Goal: Information Seeking & Learning: Learn about a topic

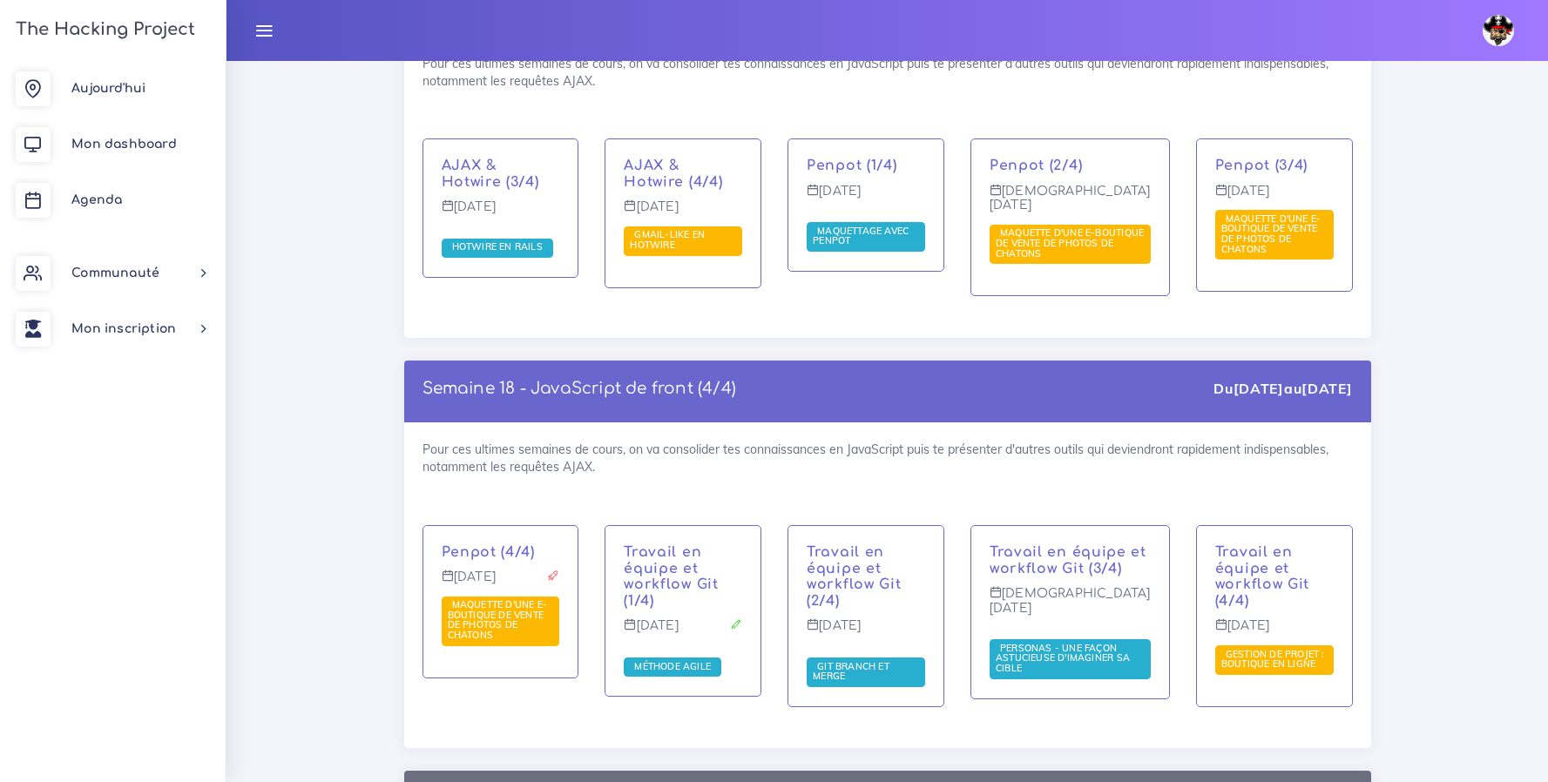
scroll to position [10543, 0]
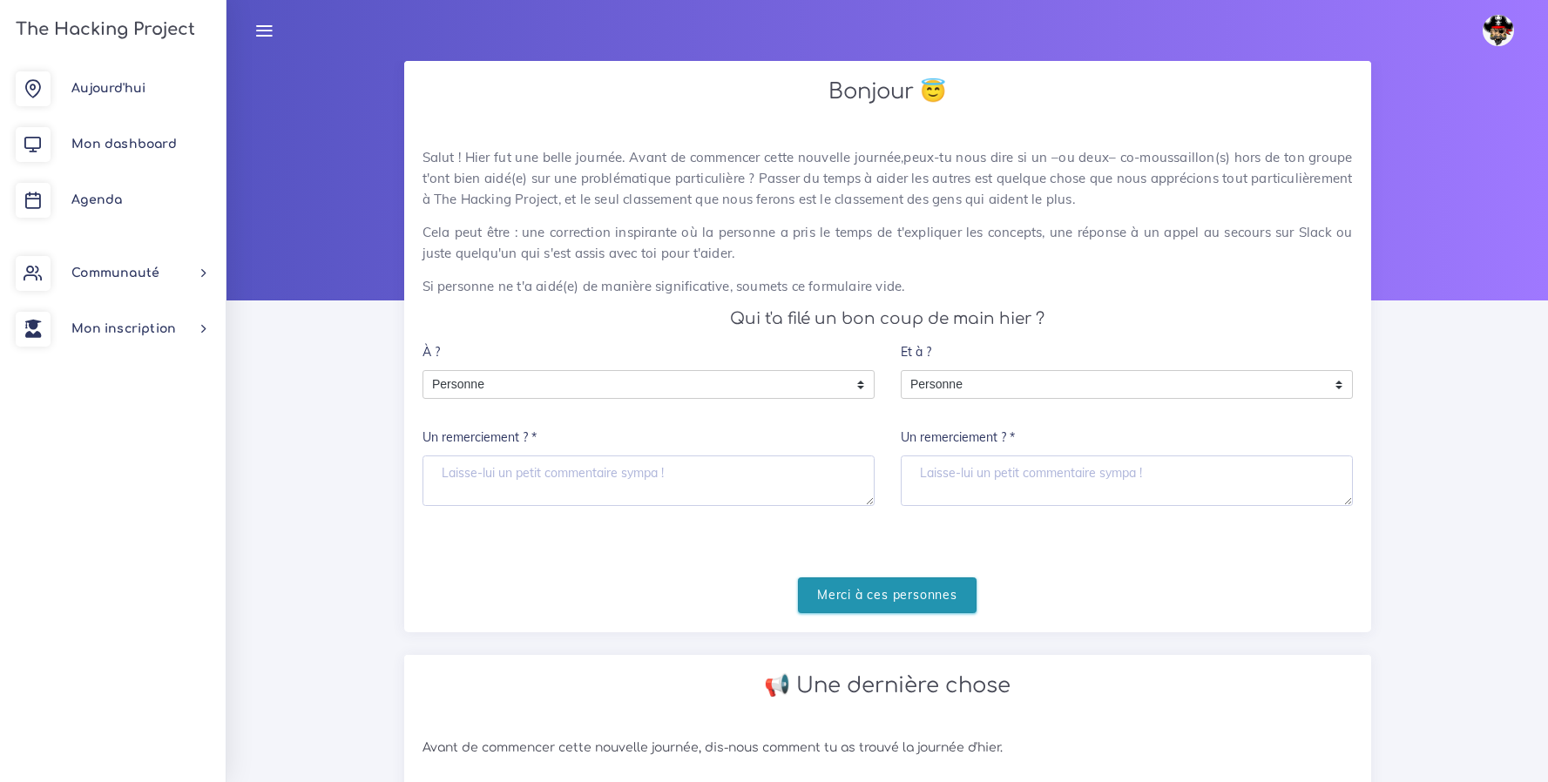
click at [936, 604] on input "Merci à ces personnes" at bounding box center [887, 596] width 179 height 36
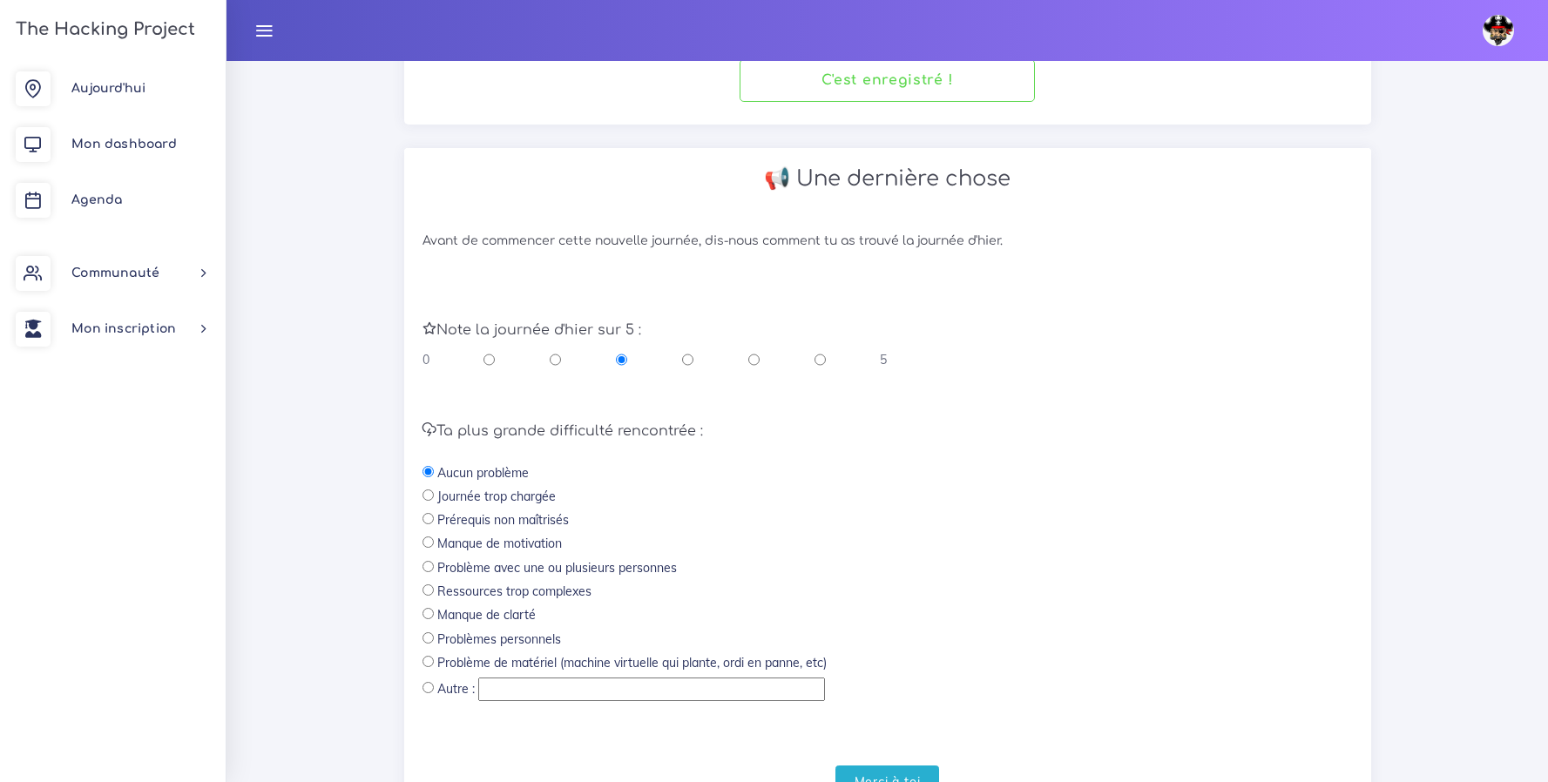
scroll to position [312, 0]
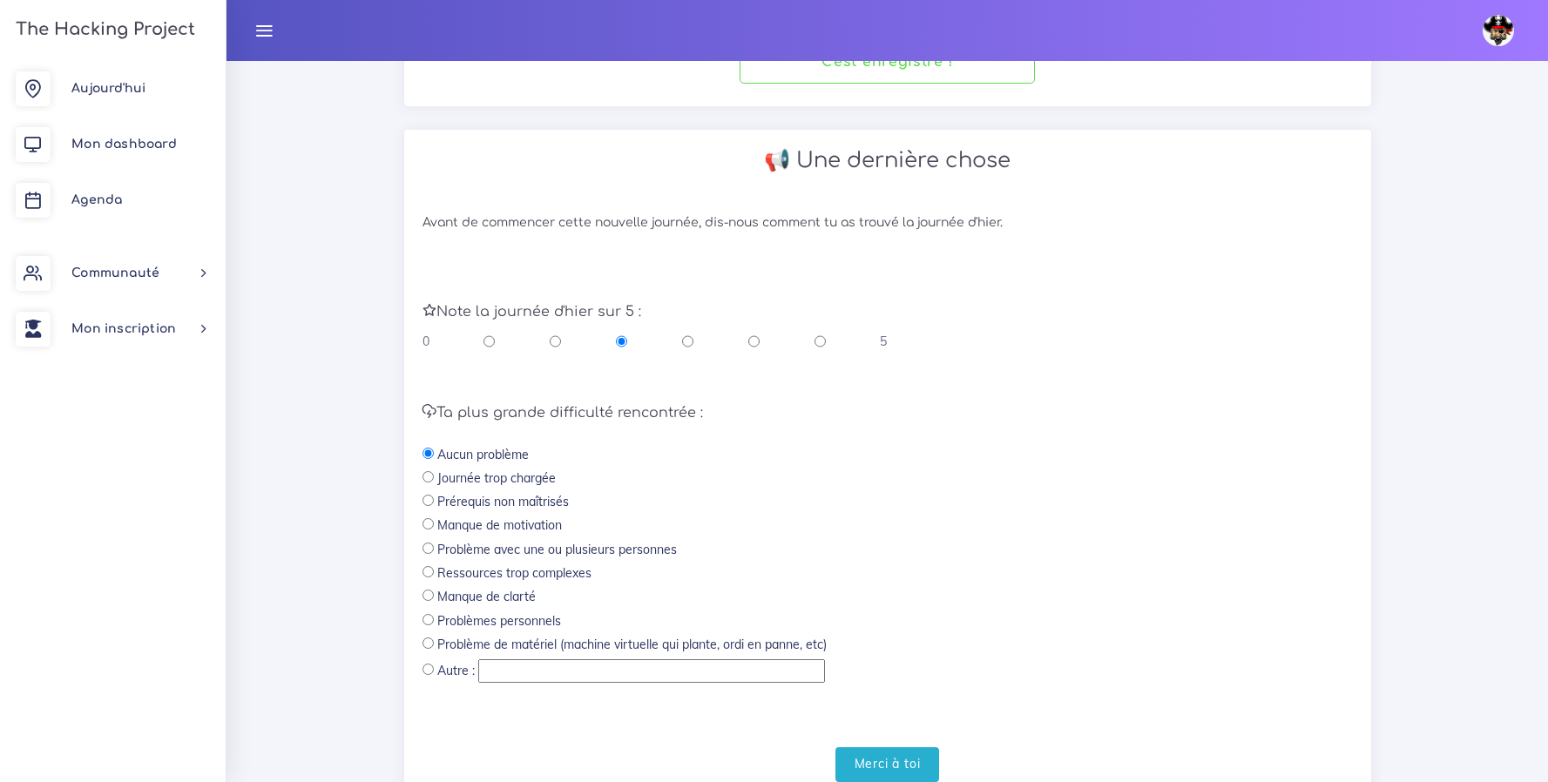
click at [818, 346] on input "radio" at bounding box center [820, 341] width 11 height 17
radio input "true"
click at [879, 753] on input "Merci à toi" at bounding box center [888, 766] width 105 height 36
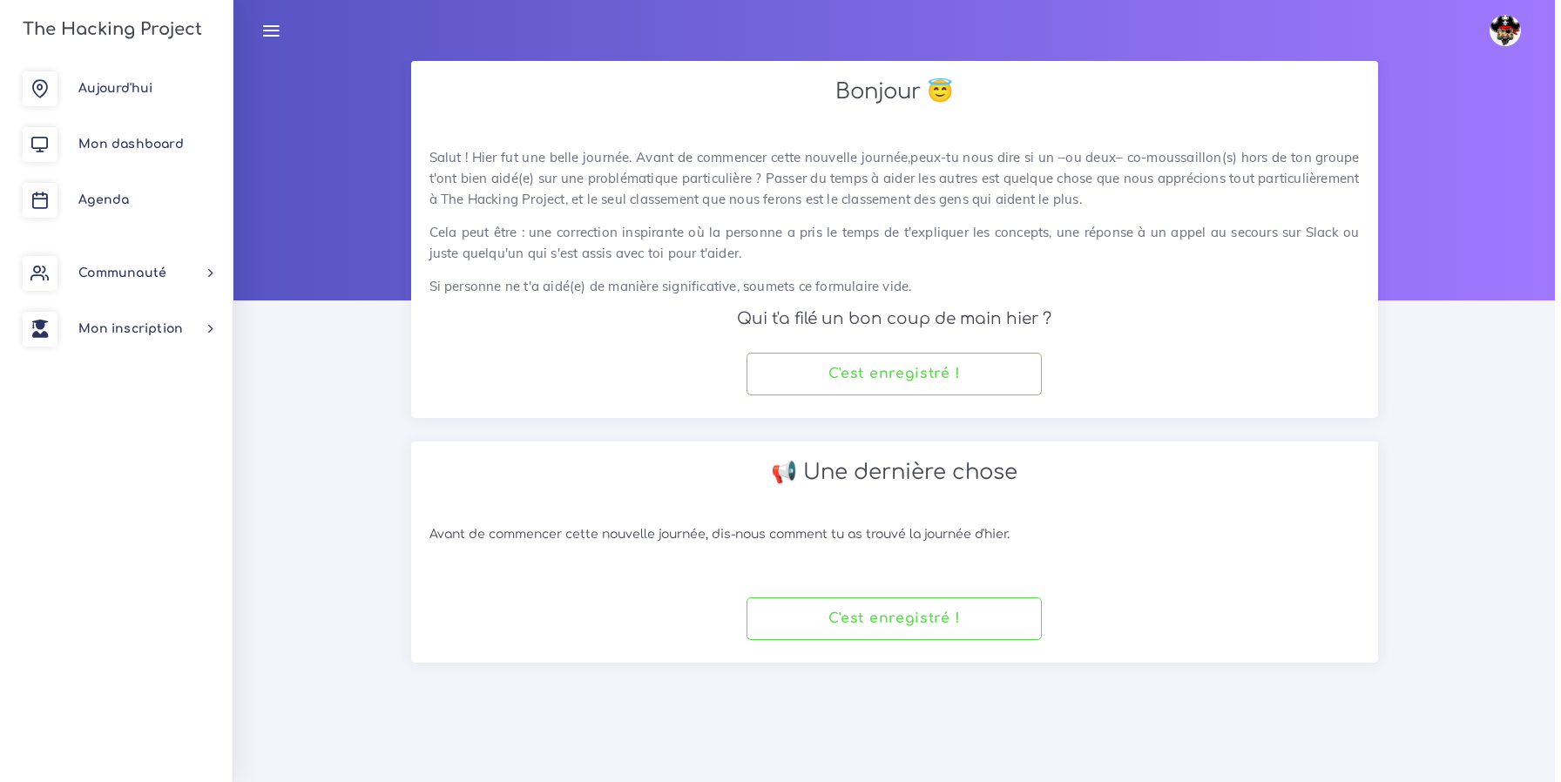
scroll to position [0, 0]
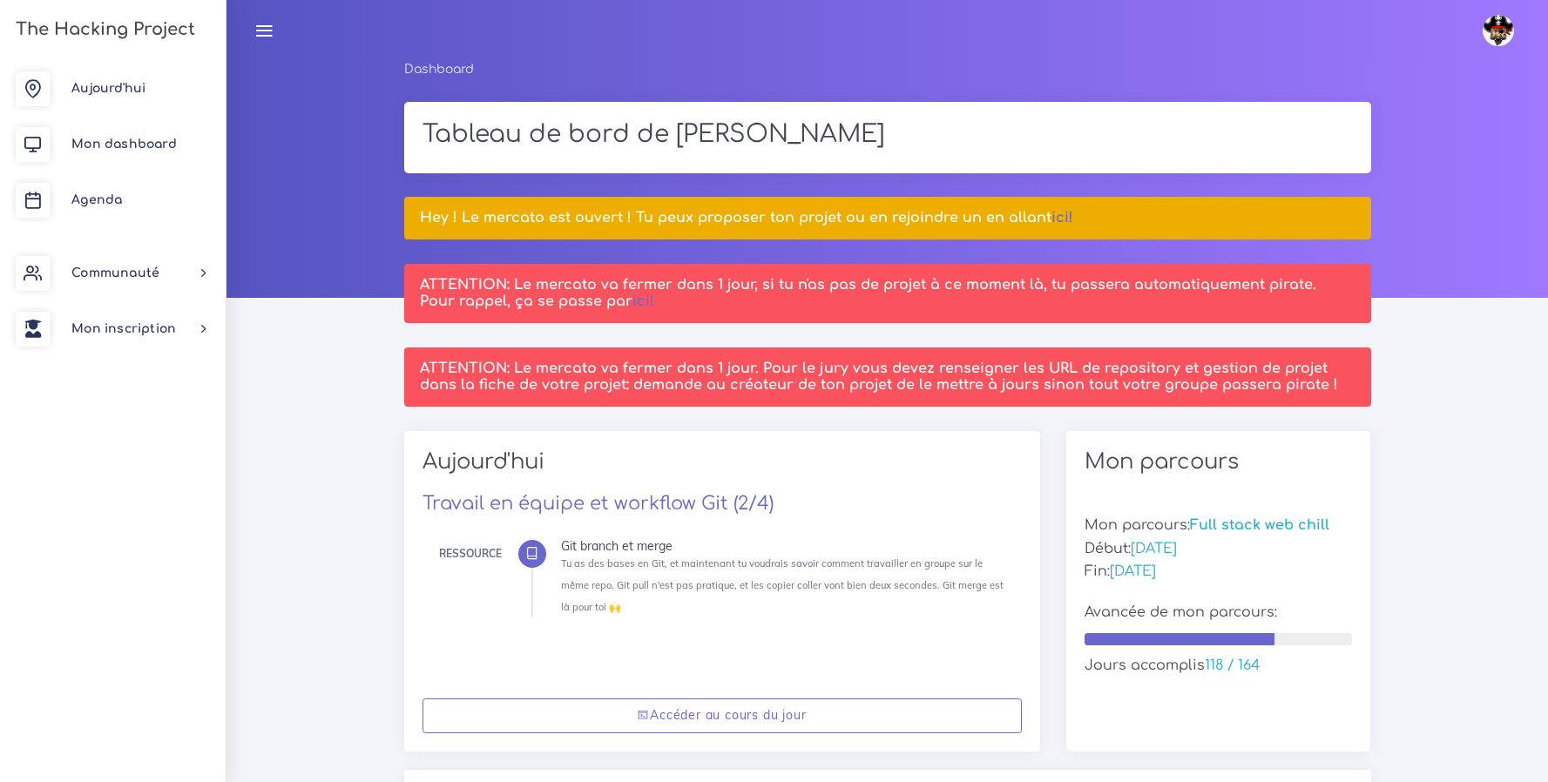
scroll to position [3, 0]
click at [1054, 219] on link "ici!" at bounding box center [1063, 217] width 22 height 16
click at [633, 305] on link "ici!" at bounding box center [644, 301] width 22 height 16
click at [121, 201] on span "Agenda" at bounding box center [96, 199] width 51 height 13
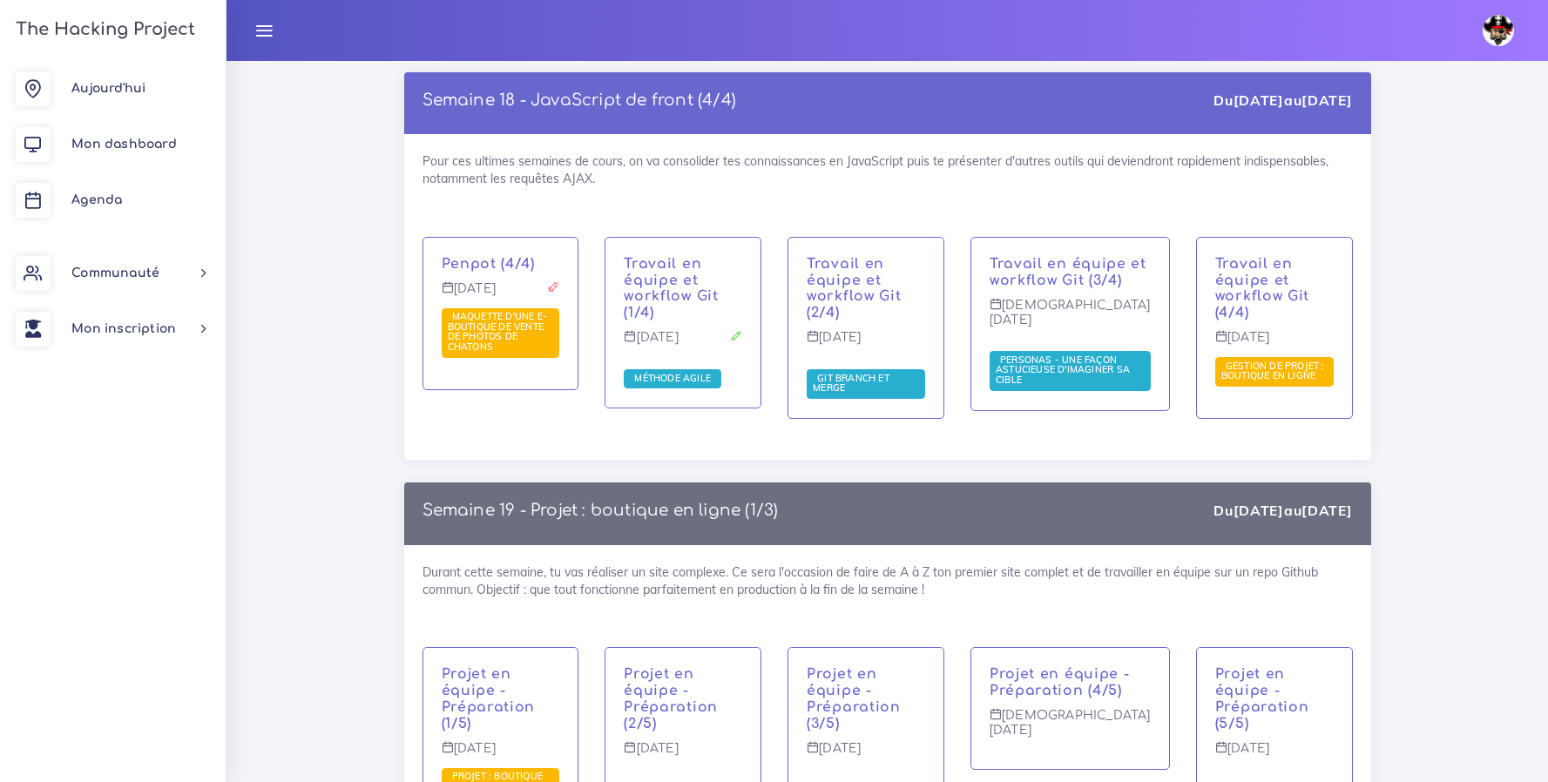
scroll to position [10833, 0]
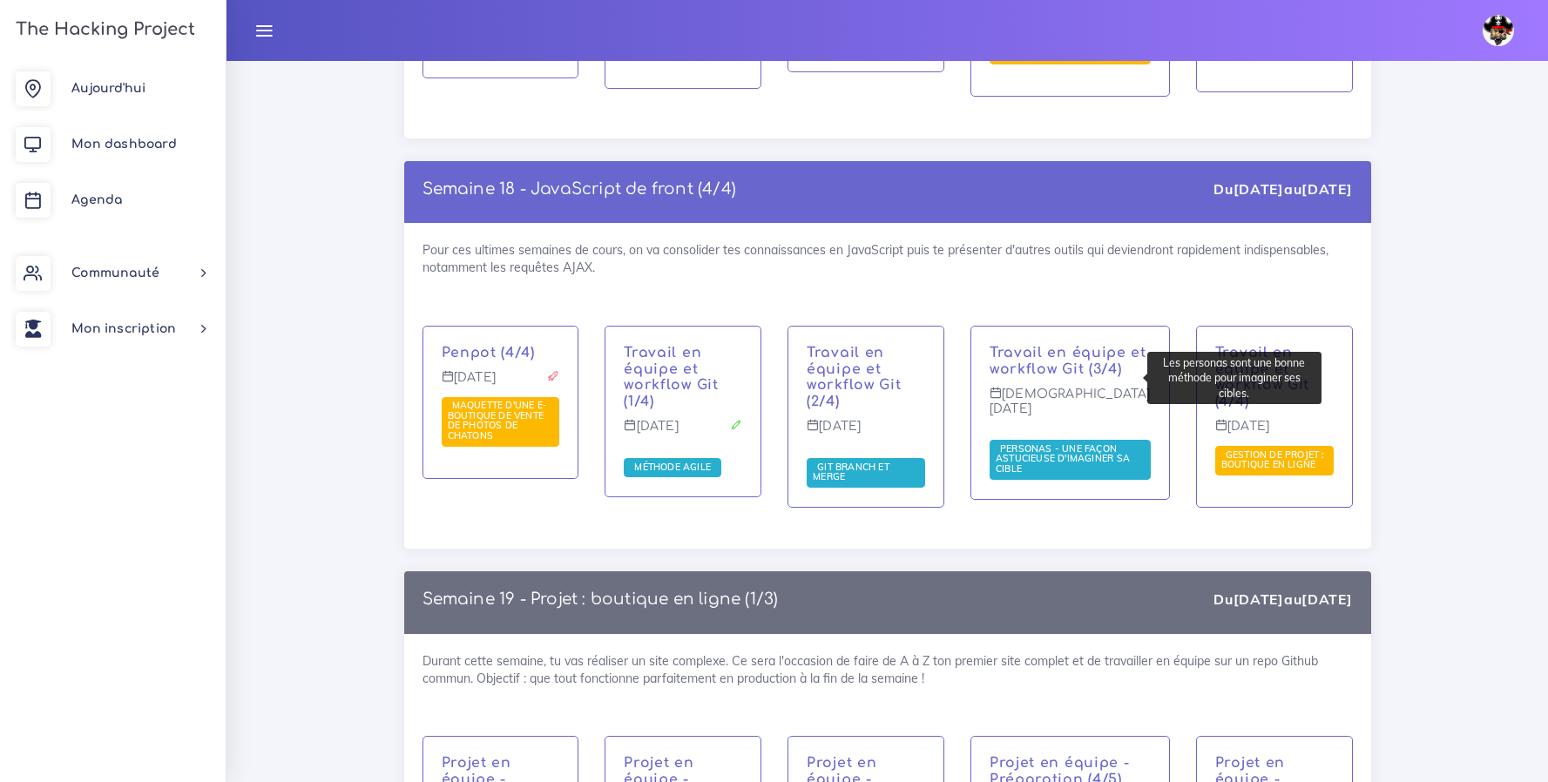
click at [1048, 443] on span "Personas - une façon astucieuse d'imaginer sa cible" at bounding box center [1063, 459] width 134 height 32
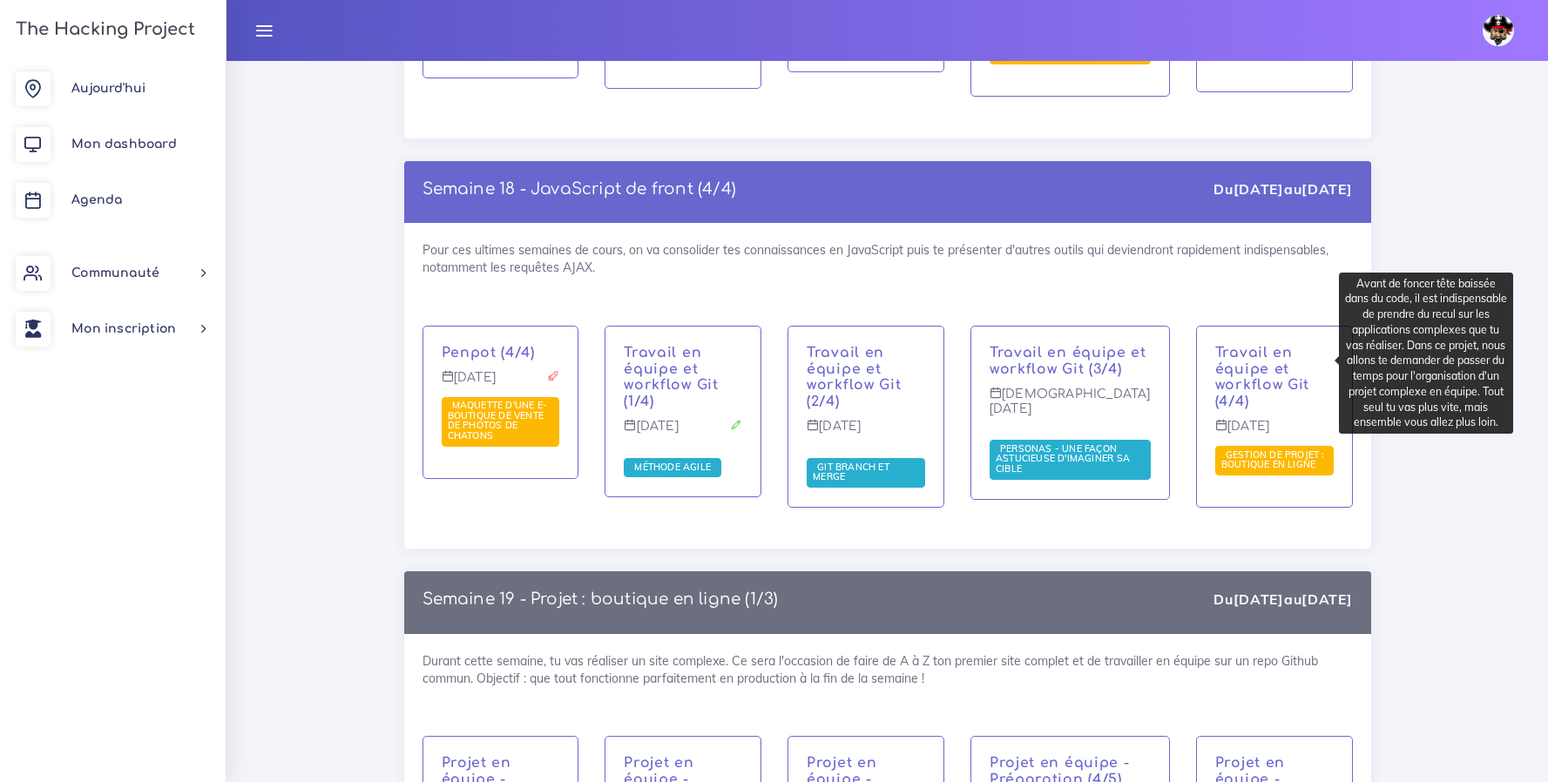
click at [1253, 449] on span "Gestion de projet : boutique en ligne" at bounding box center [1274, 460] width 104 height 23
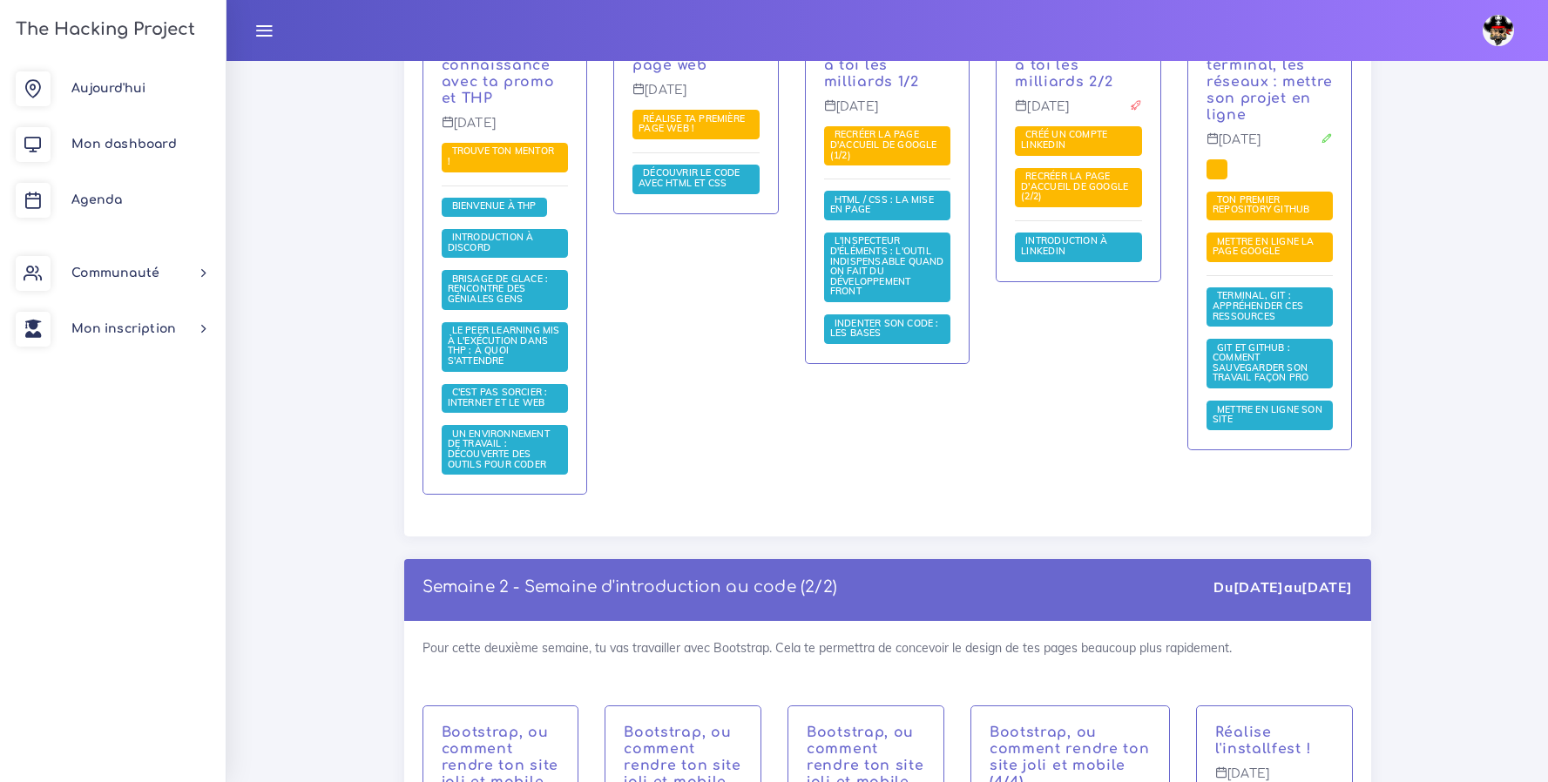
scroll to position [0, 0]
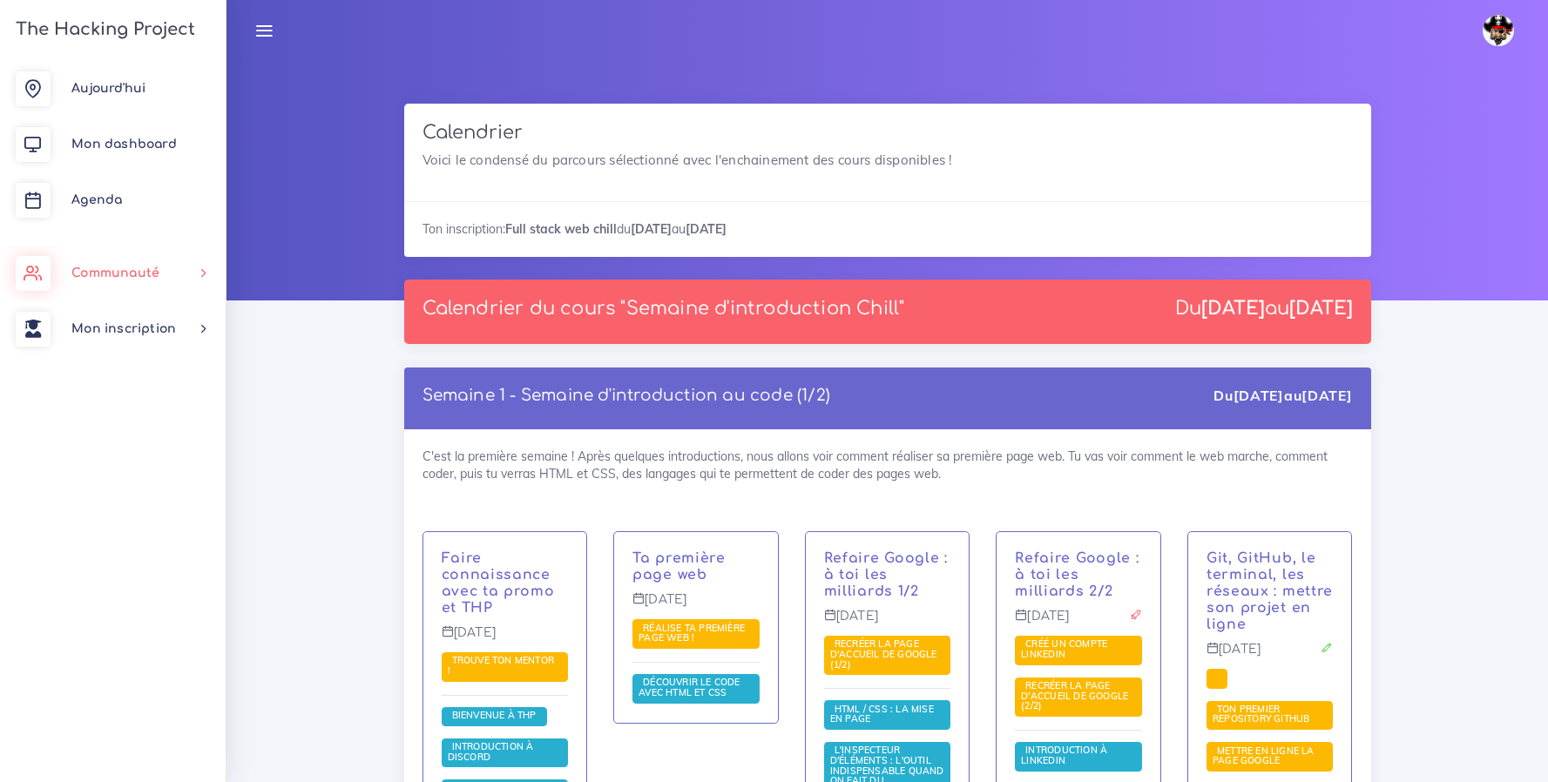
click at [105, 275] on span "Communauté" at bounding box center [115, 273] width 88 height 13
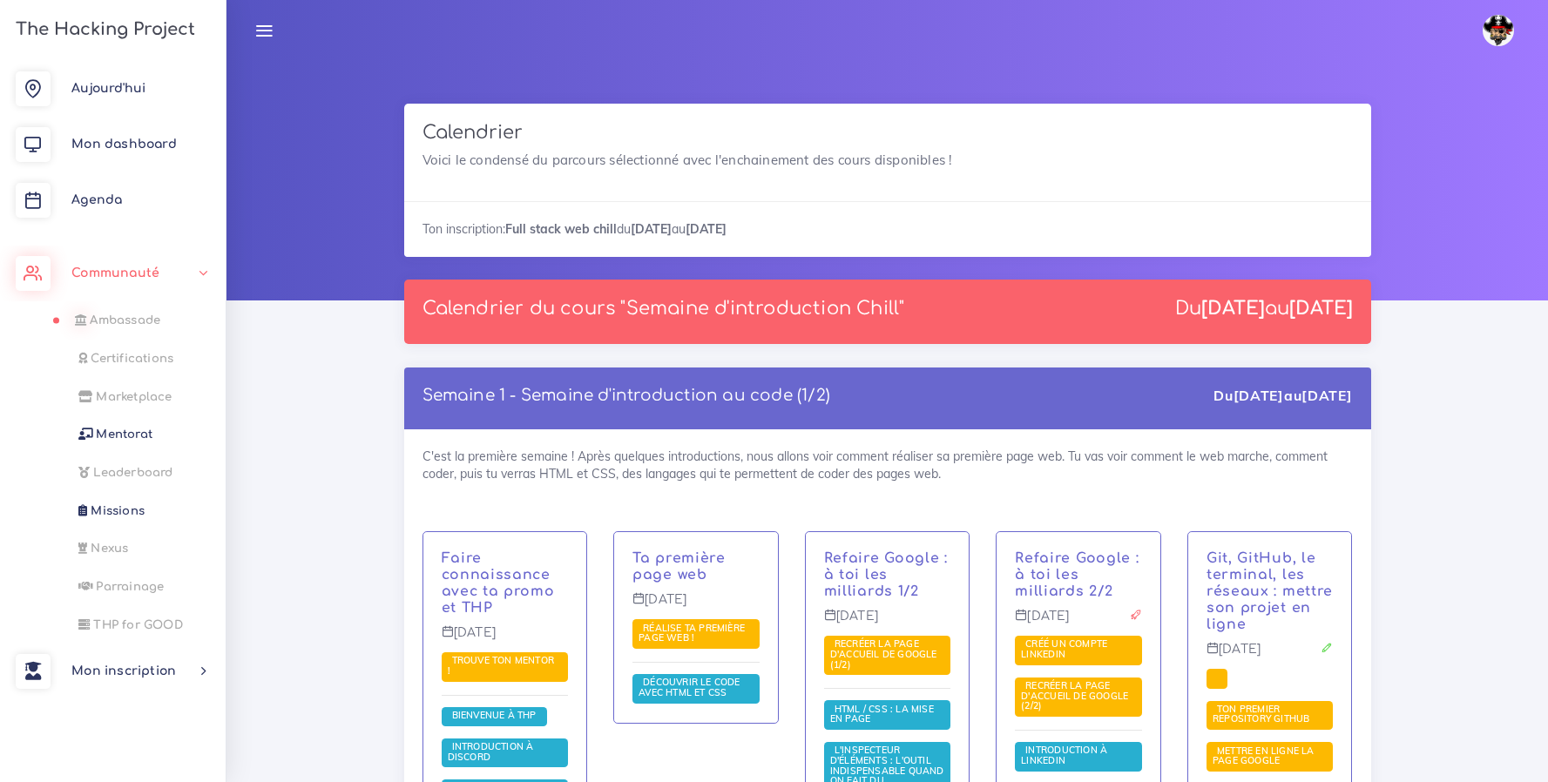
click at [107, 274] on span "Communauté" at bounding box center [115, 273] width 88 height 13
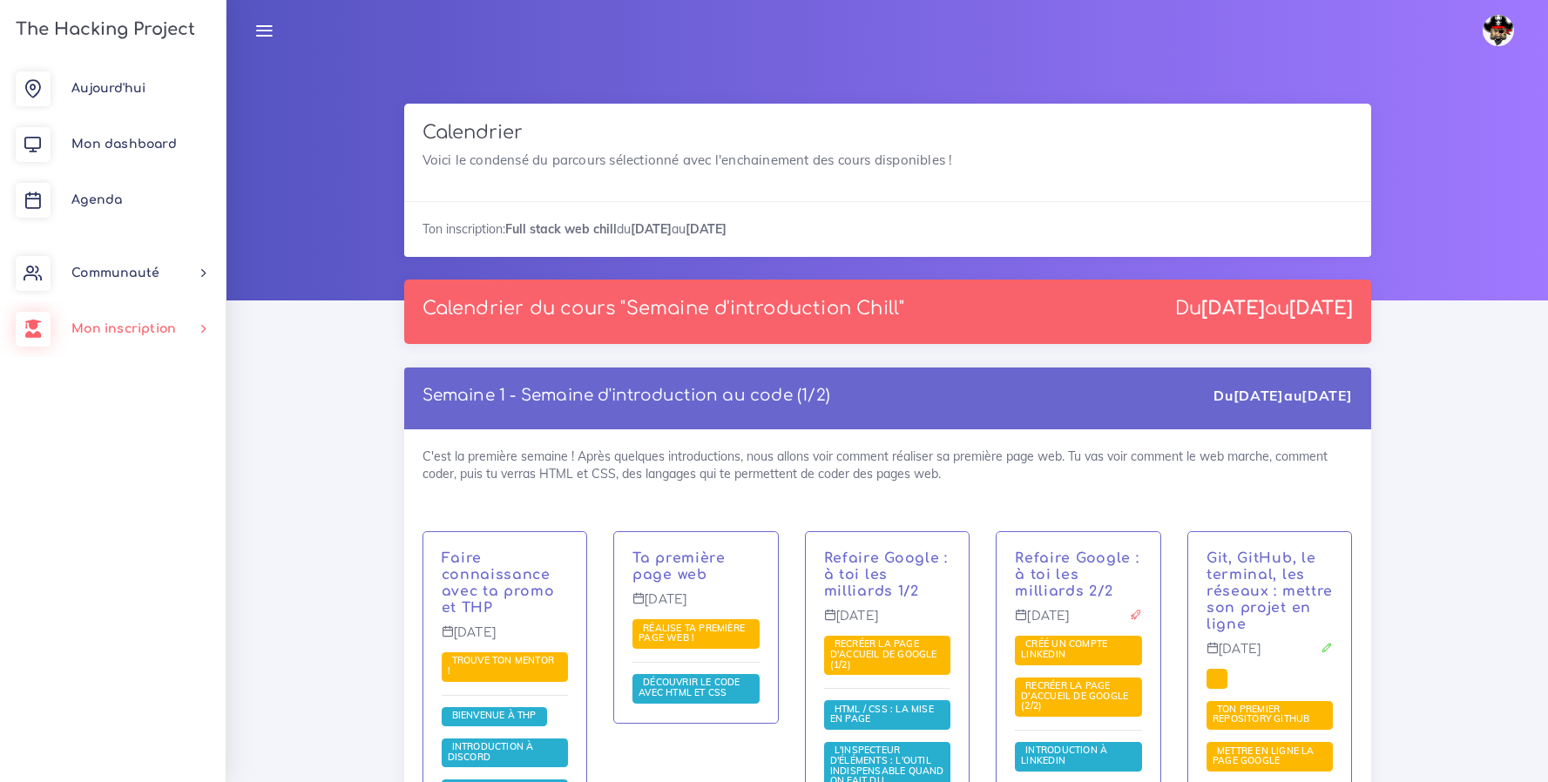
click at [104, 335] on span "Mon inscription" at bounding box center [123, 328] width 105 height 13
click at [118, 421] on link "Nouveau parcours" at bounding box center [110, 415] width 226 height 38
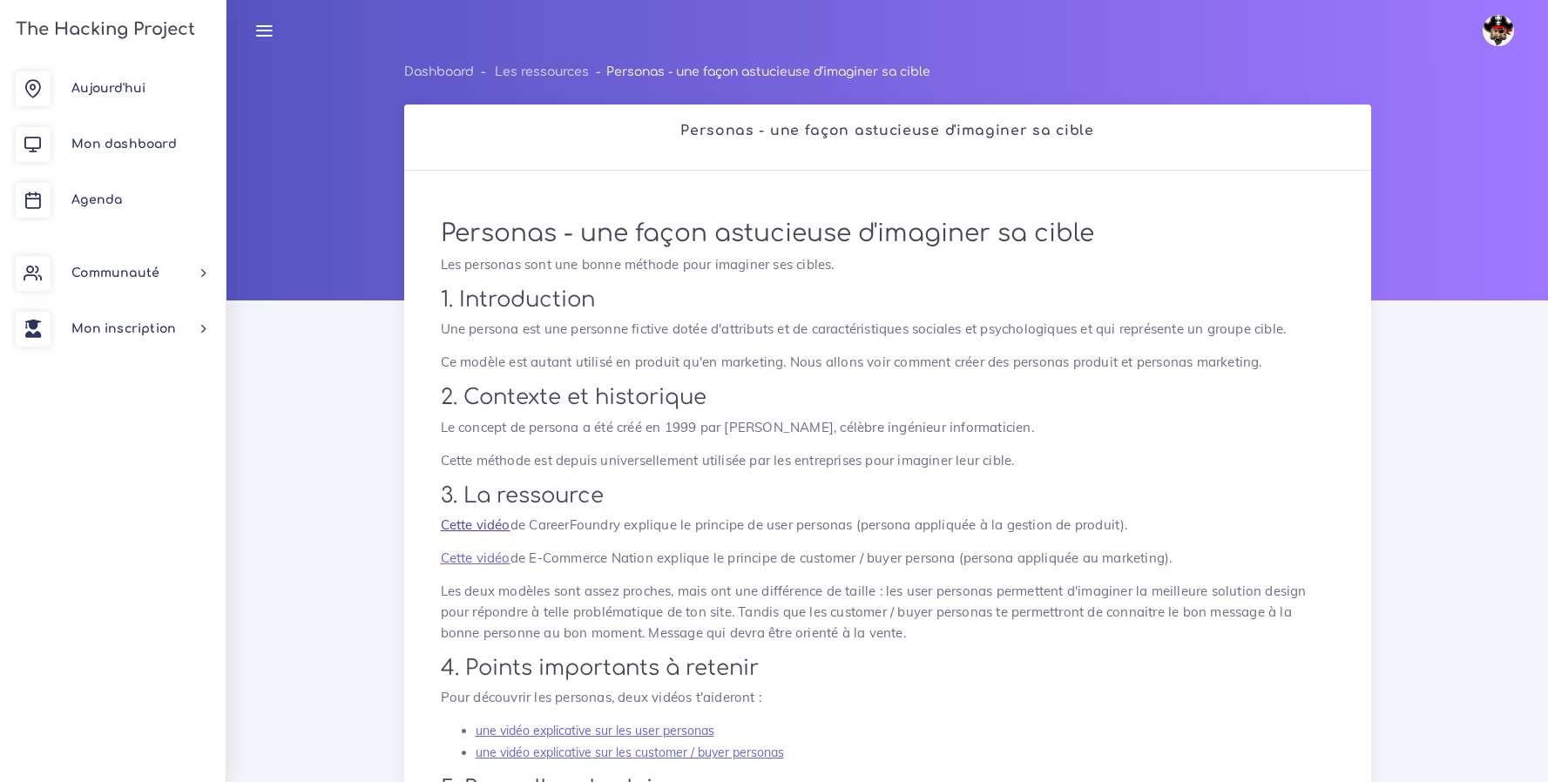
click at [481, 521] on link "Cette vidéo" at bounding box center [476, 525] width 70 height 17
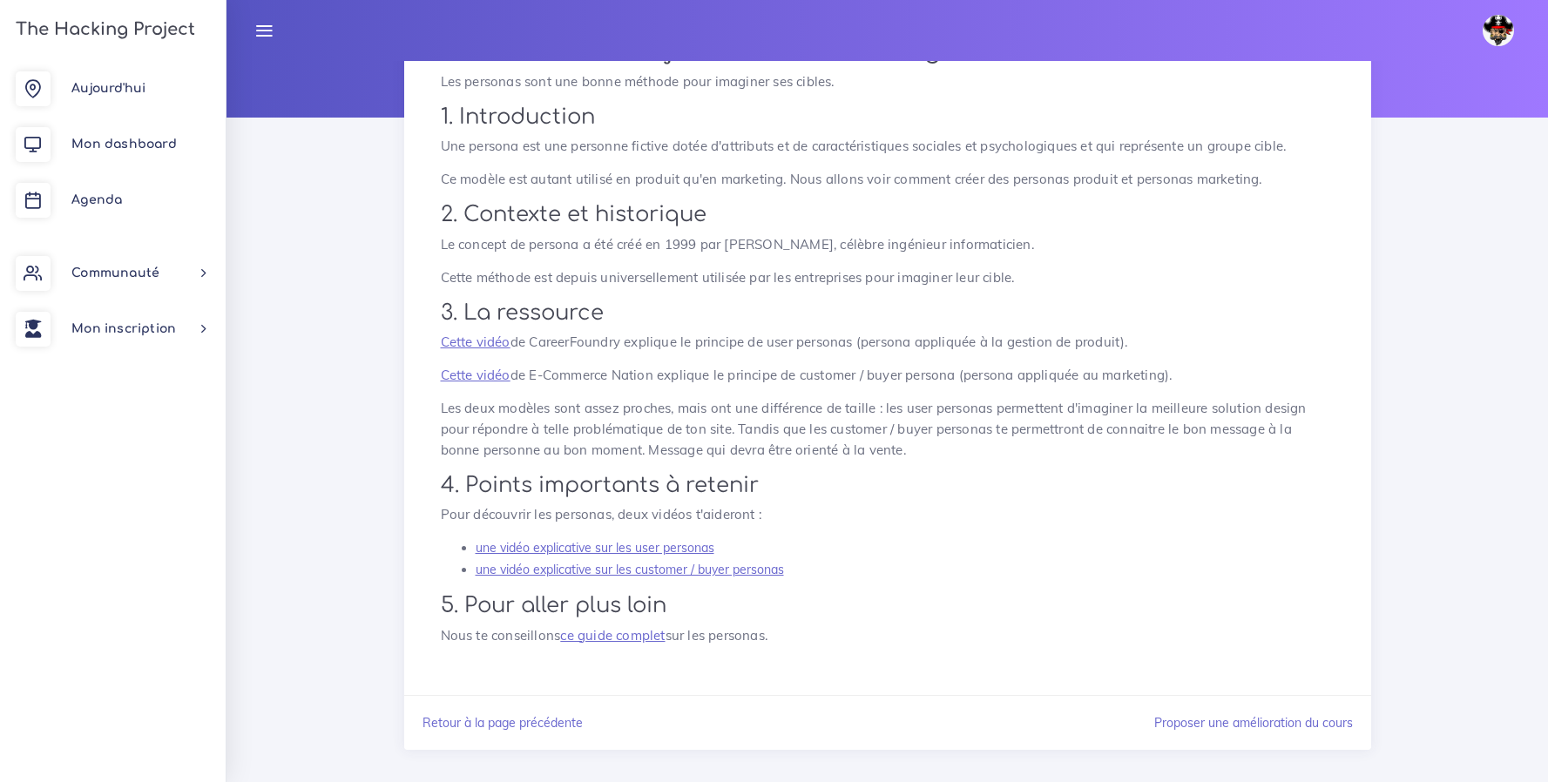
scroll to position [200, 0]
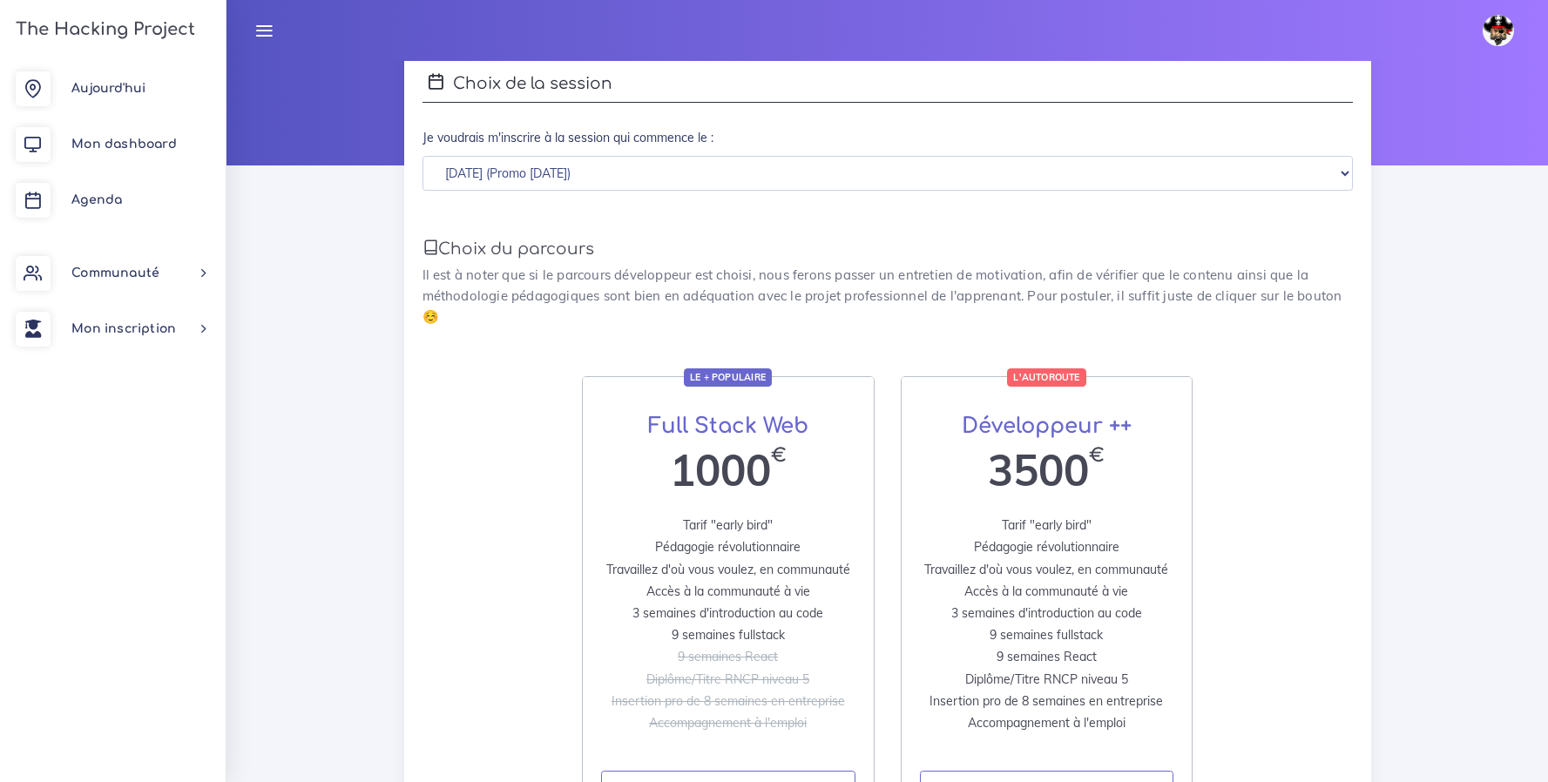
scroll to position [122, 0]
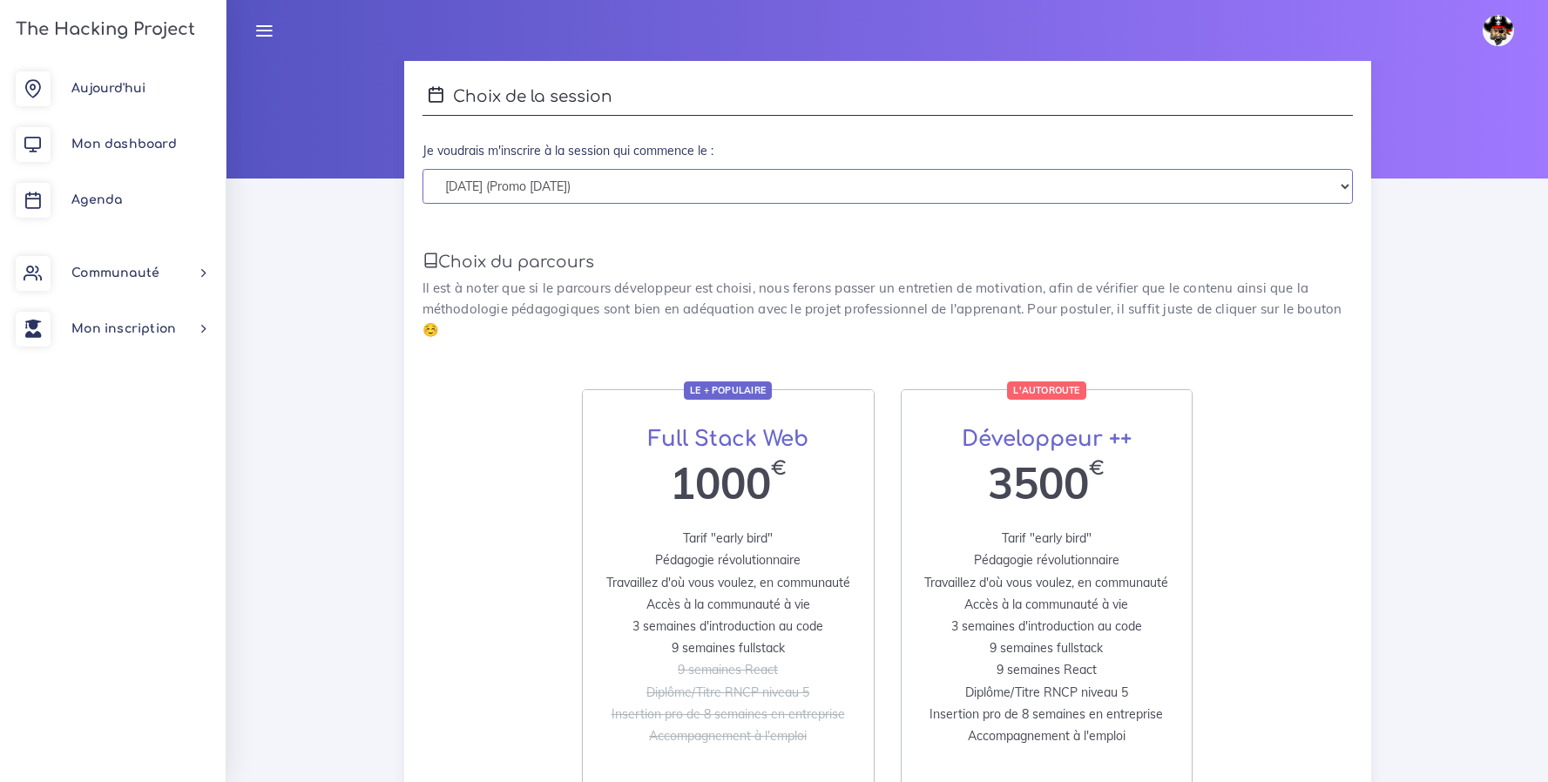
click at [1342, 194] on select "[DATE] (Promo [DATE]) [DATE] (Promo [DATE])" at bounding box center [888, 187] width 931 height 36
click at [1017, 427] on h3 "Développeur ++" at bounding box center [1047, 439] width 254 height 25
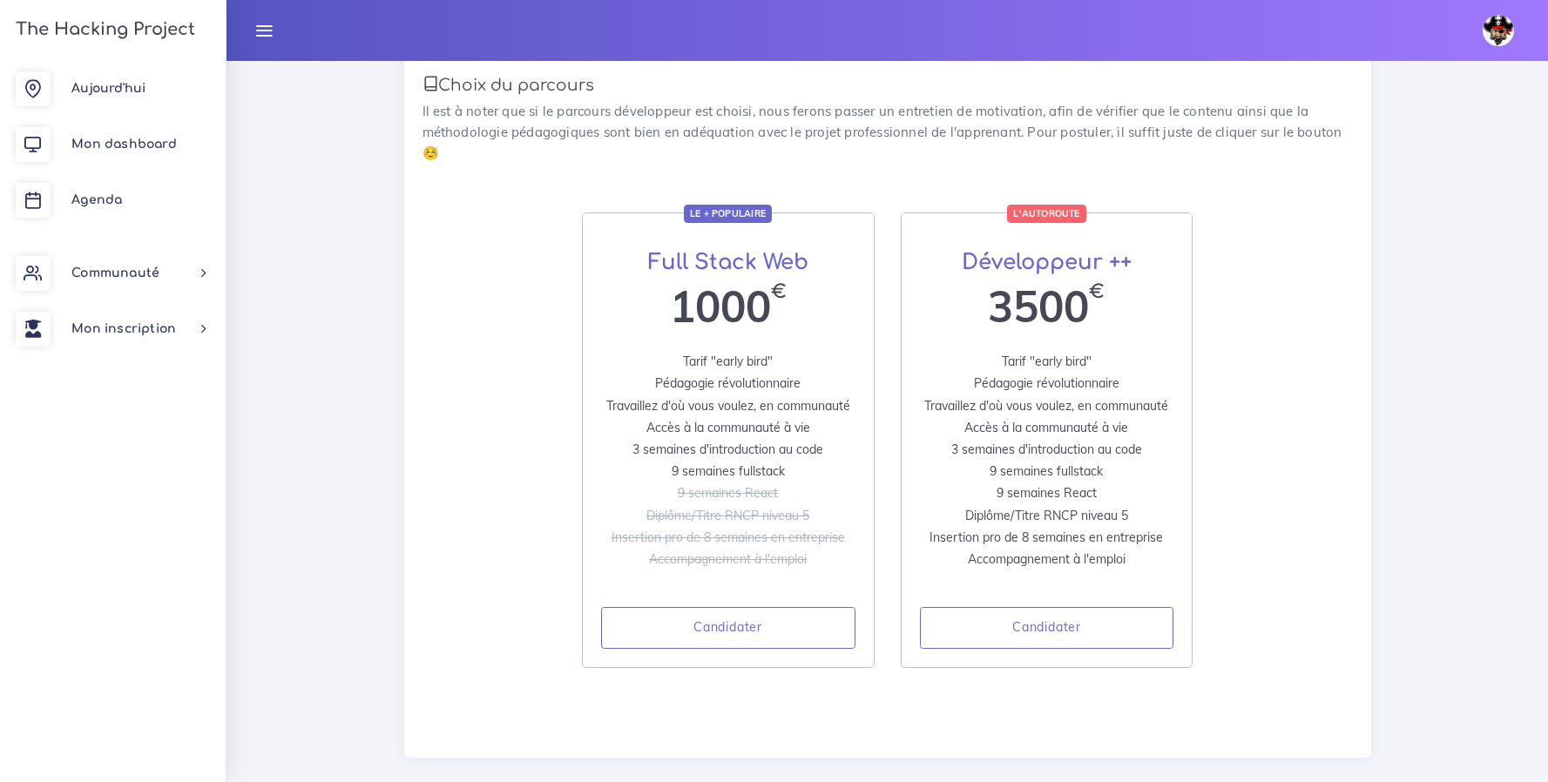
scroll to position [303, 0]
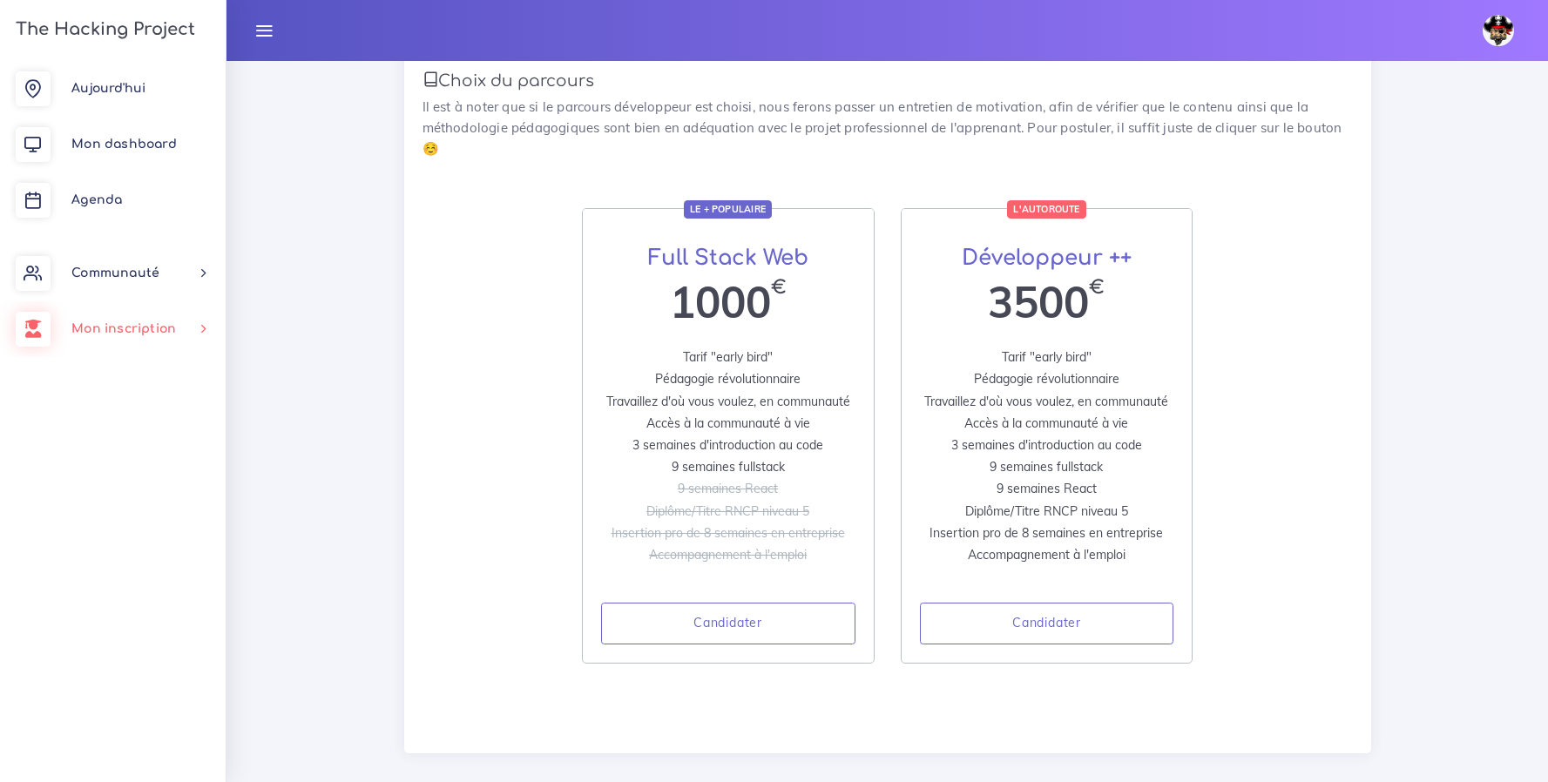
click at [171, 331] on span "Mon inscription" at bounding box center [123, 328] width 105 height 13
click at [131, 477] on link "Documents" at bounding box center [110, 490] width 226 height 38
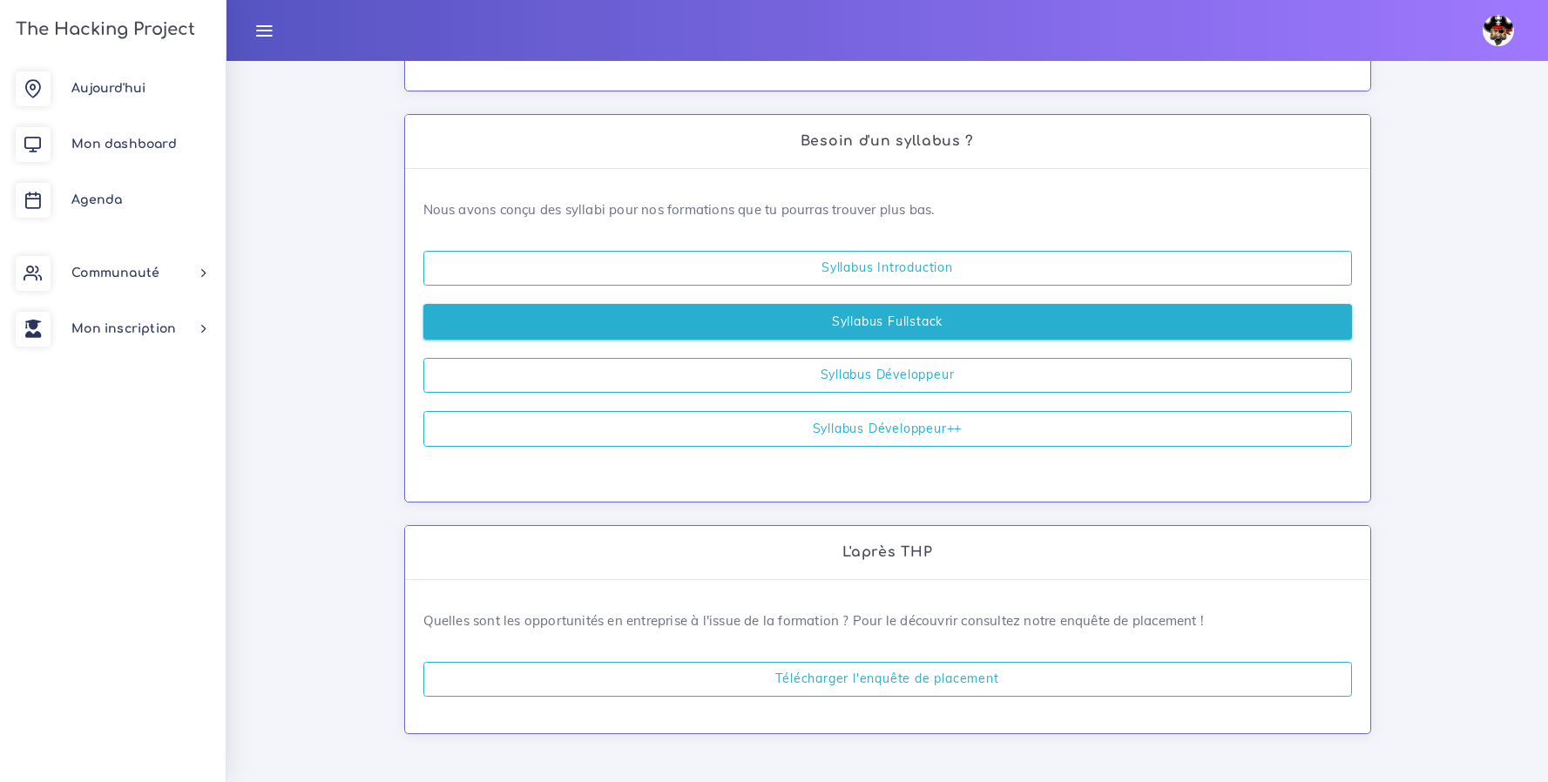
scroll to position [507, 0]
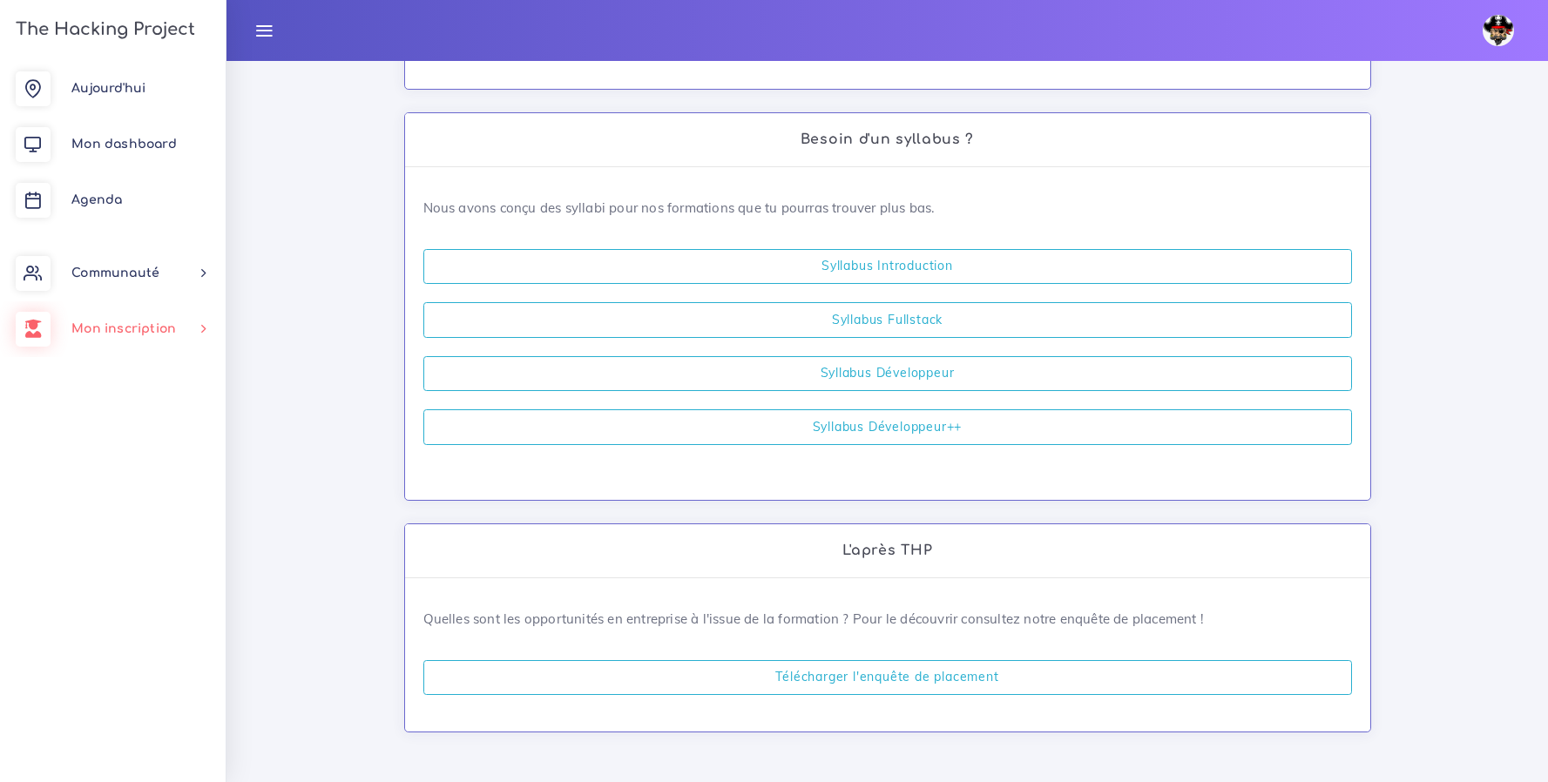
click at [111, 321] on link "Mon inscription" at bounding box center [113, 329] width 226 height 56
click at [160, 380] on link "Choisir un parcours" at bounding box center [110, 376] width 226 height 38
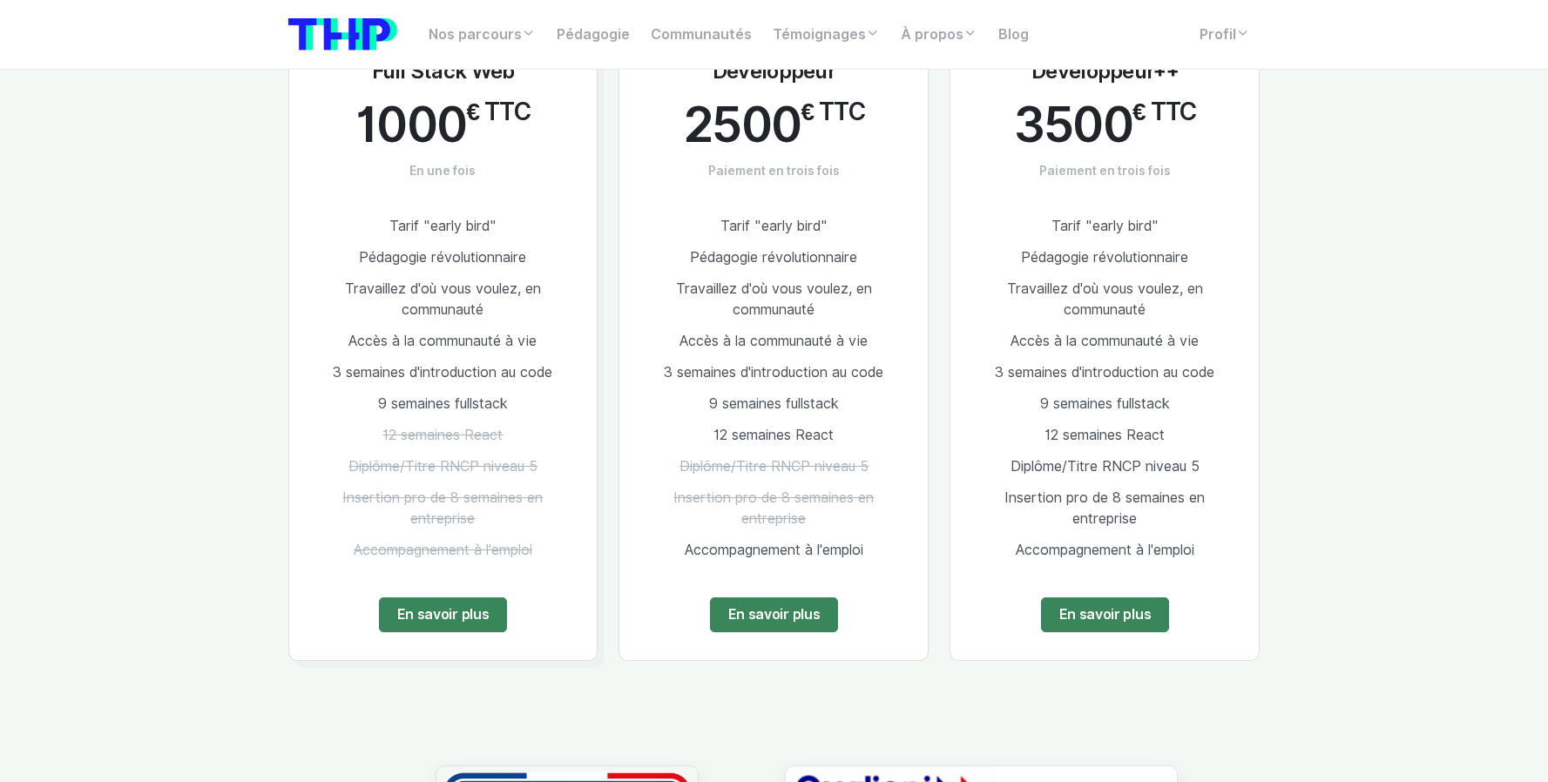
scroll to position [1043, 0]
click at [1110, 626] on link "En savoir plus" at bounding box center [1105, 615] width 129 height 35
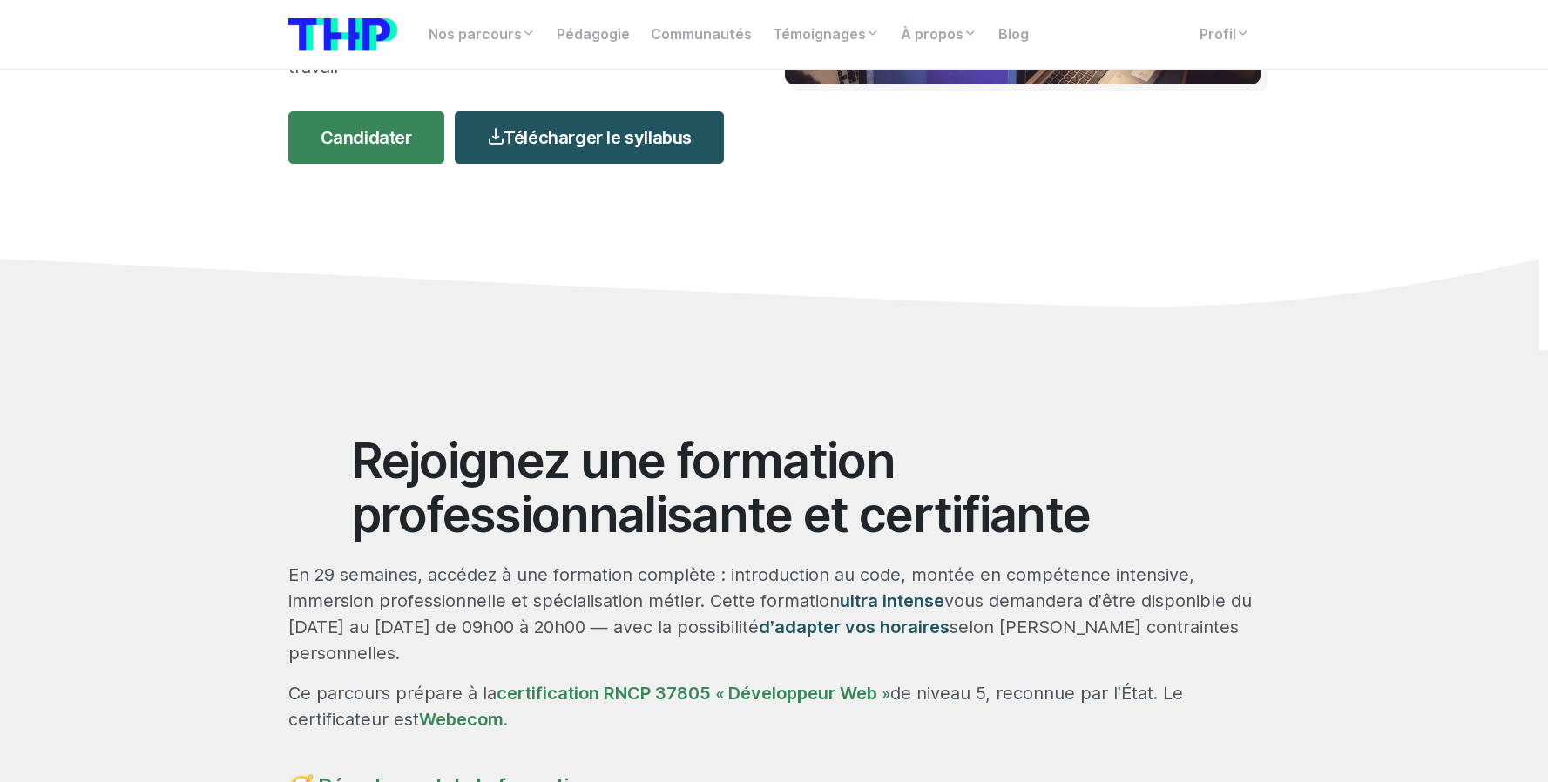
scroll to position [351, 0]
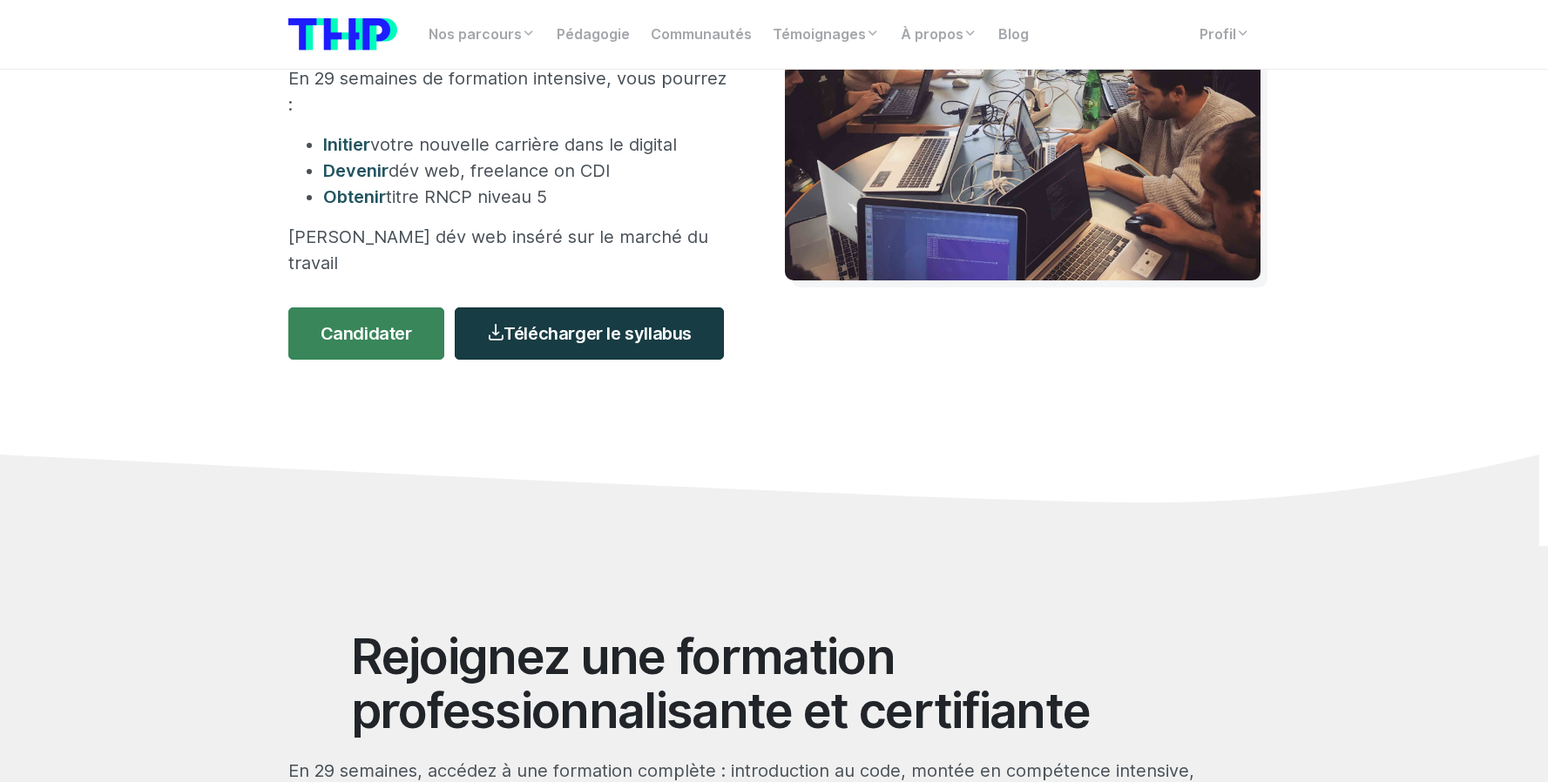
click at [582, 311] on link "Télécharger le syllabus" at bounding box center [589, 334] width 269 height 52
